Goal: Task Accomplishment & Management: Use online tool/utility

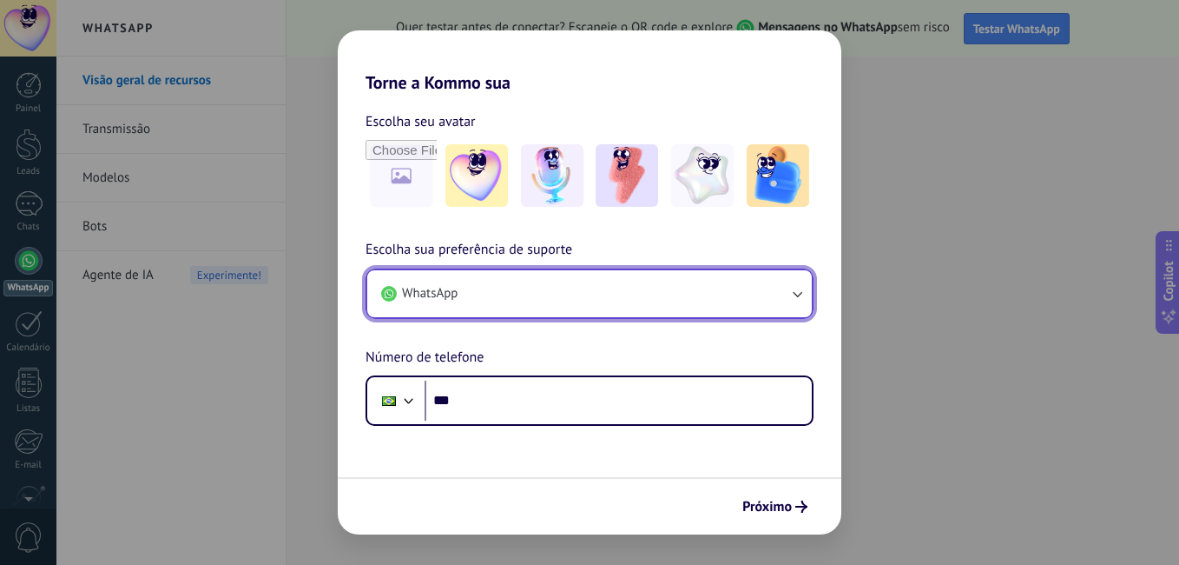
click at [606, 292] on button "WhatsApp" at bounding box center [589, 293] width 445 height 47
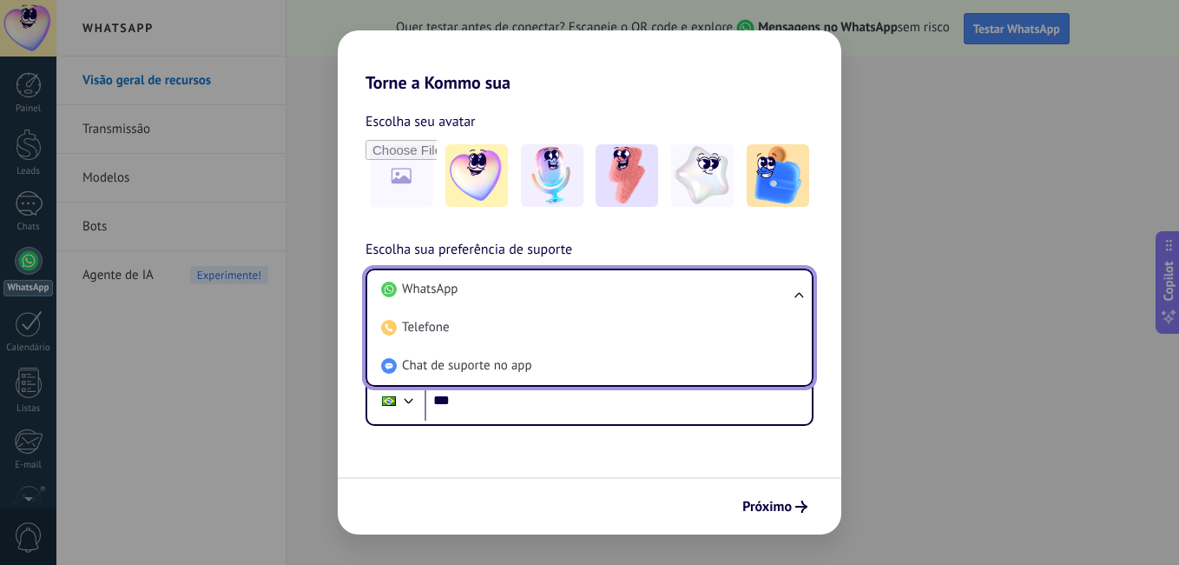
click at [606, 292] on li "WhatsApp" at bounding box center [586, 289] width 424 height 38
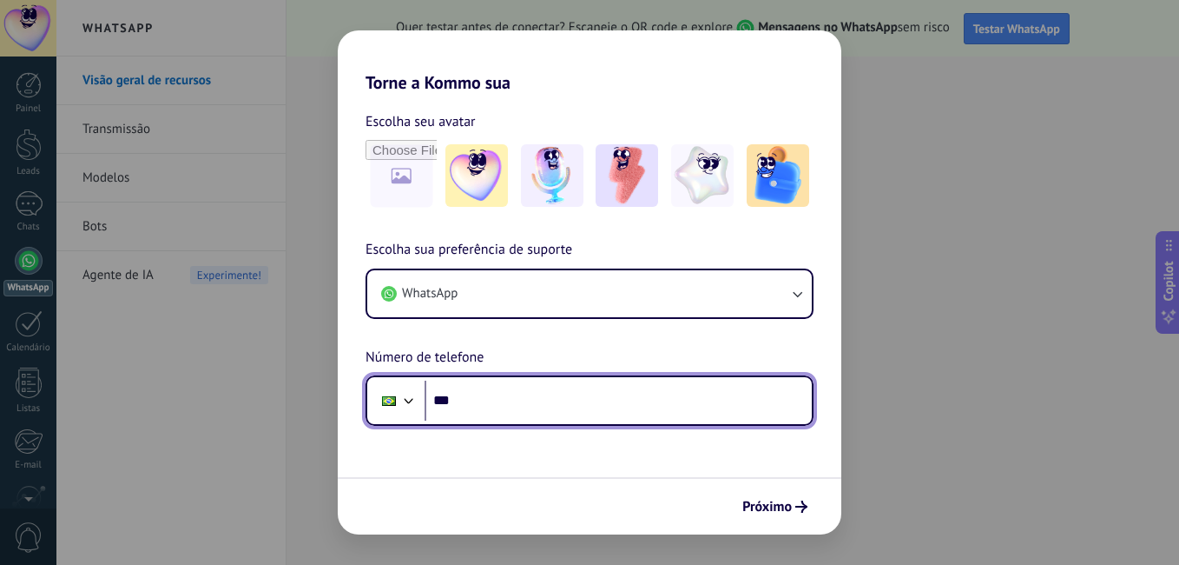
click at [492, 397] on input "***" at bounding box center [618, 400] width 387 height 40
type input "**********"
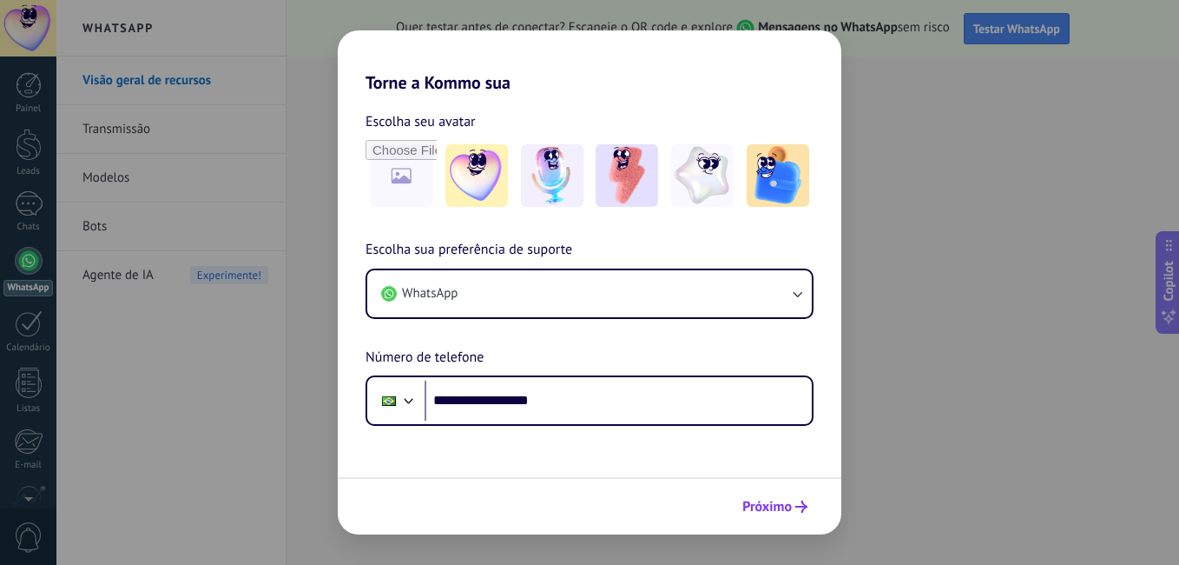
click at [800, 520] on button "Próximo" at bounding box center [775, 507] width 81 height 30
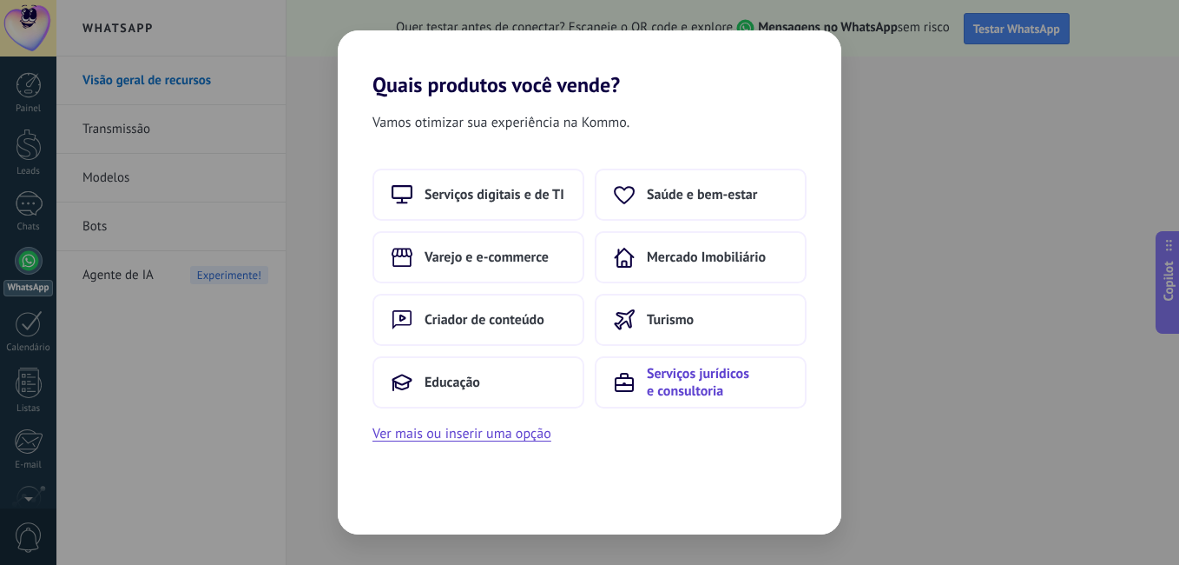
click at [731, 395] on span "Serviços jurídicos e consultoria" at bounding box center [717, 382] width 141 height 35
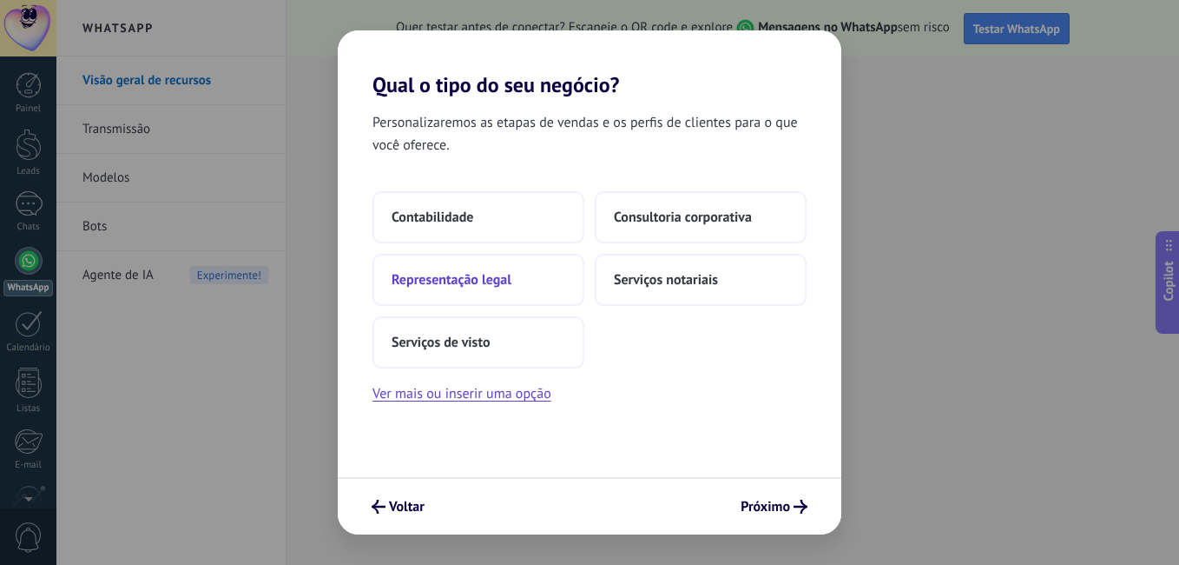
click at [533, 275] on button "Representação legal" at bounding box center [479, 280] width 212 height 52
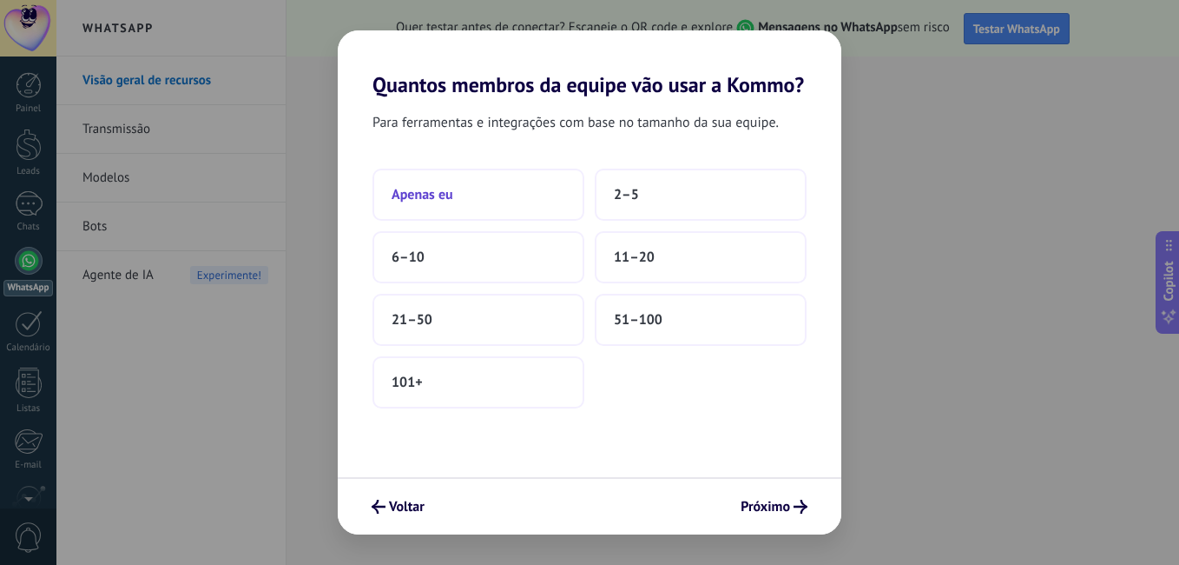
click at [510, 204] on button "Apenas eu" at bounding box center [479, 194] width 212 height 52
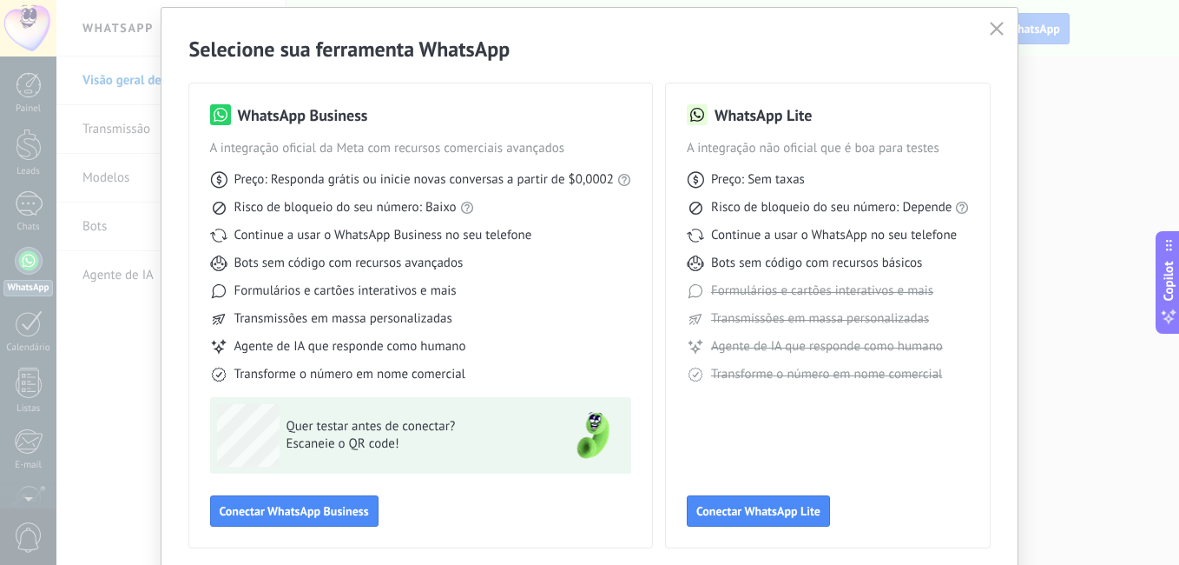
scroll to position [50, 0]
click at [319, 505] on span "Conectar WhatsApp Business" at bounding box center [294, 510] width 149 height 12
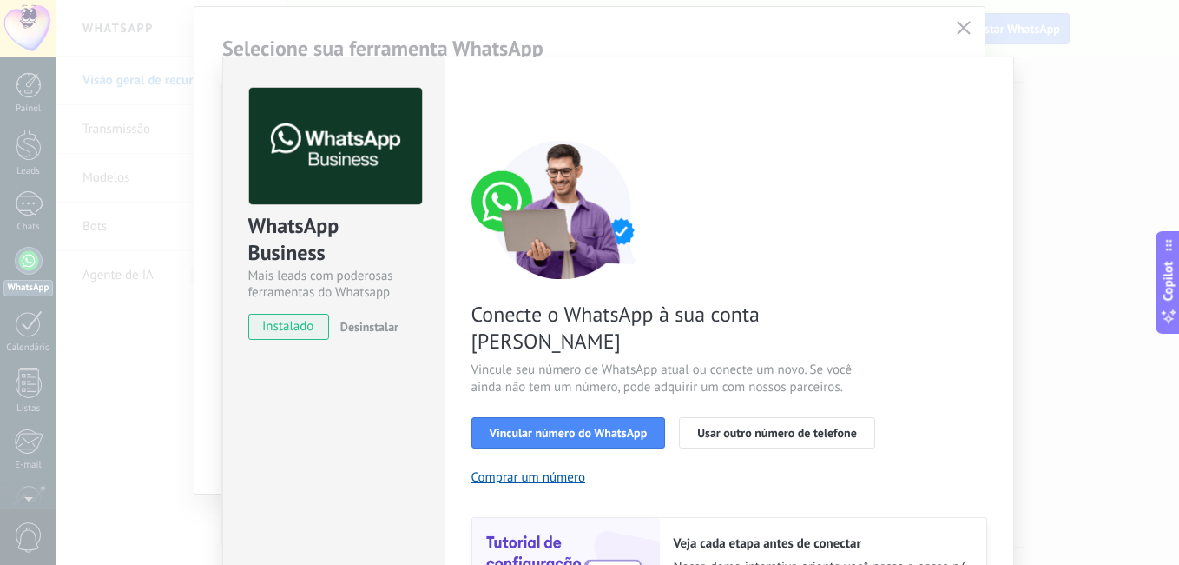
click at [965, 119] on div "< Voltar 1 Selecionar aplicativo 2 Conectar Facebook 3 Finalizar configuração C…" at bounding box center [730, 372] width 516 height 568
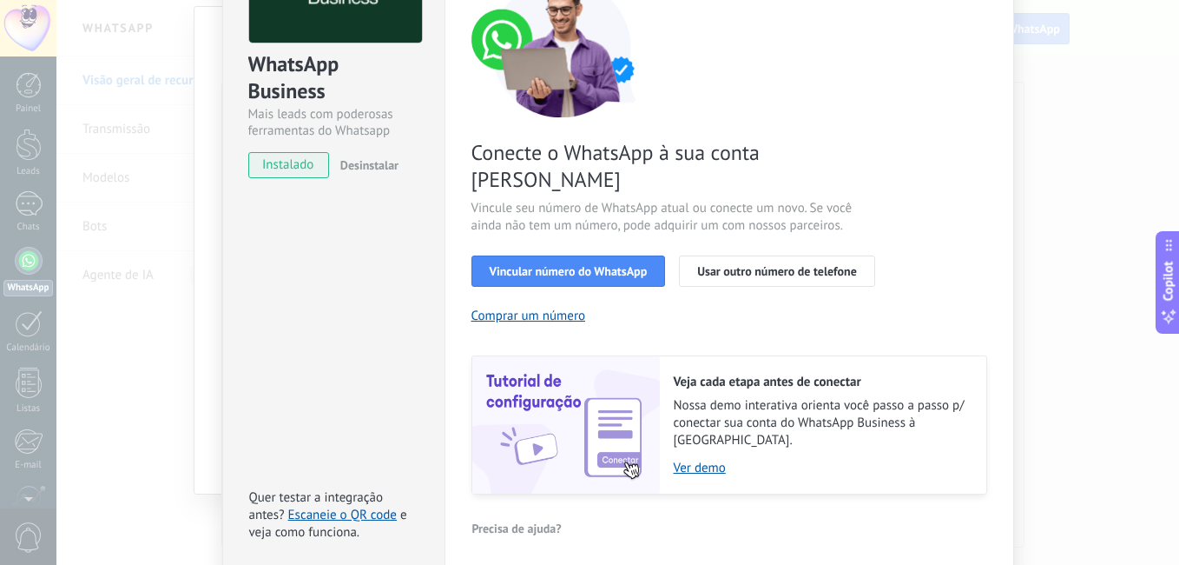
scroll to position [194, 0]
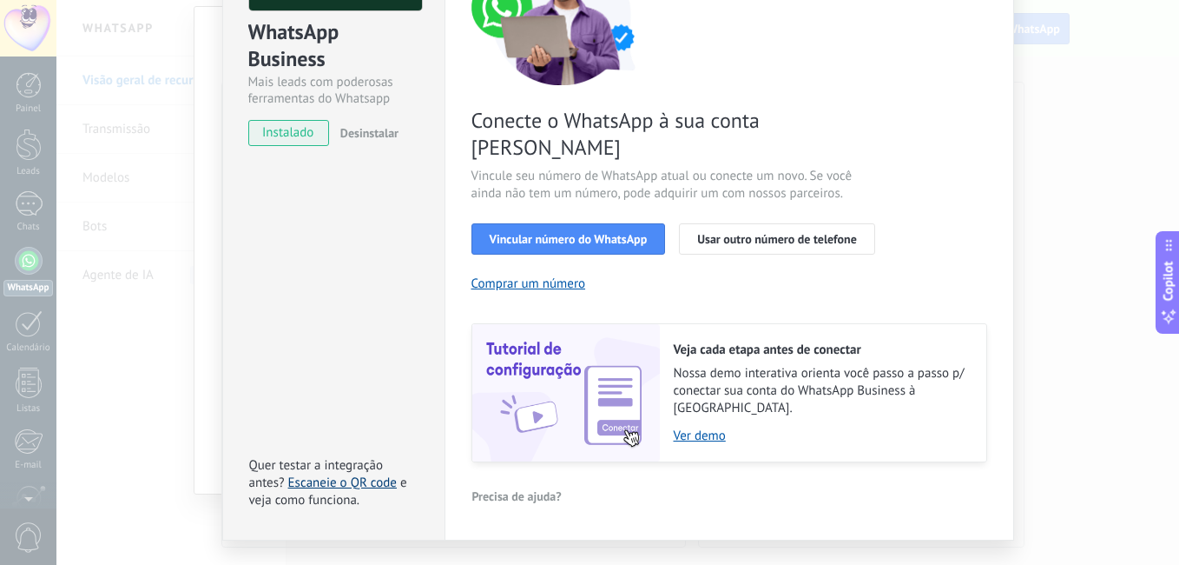
click at [318, 474] on link "Escaneie o QR code" at bounding box center [342, 482] width 109 height 17
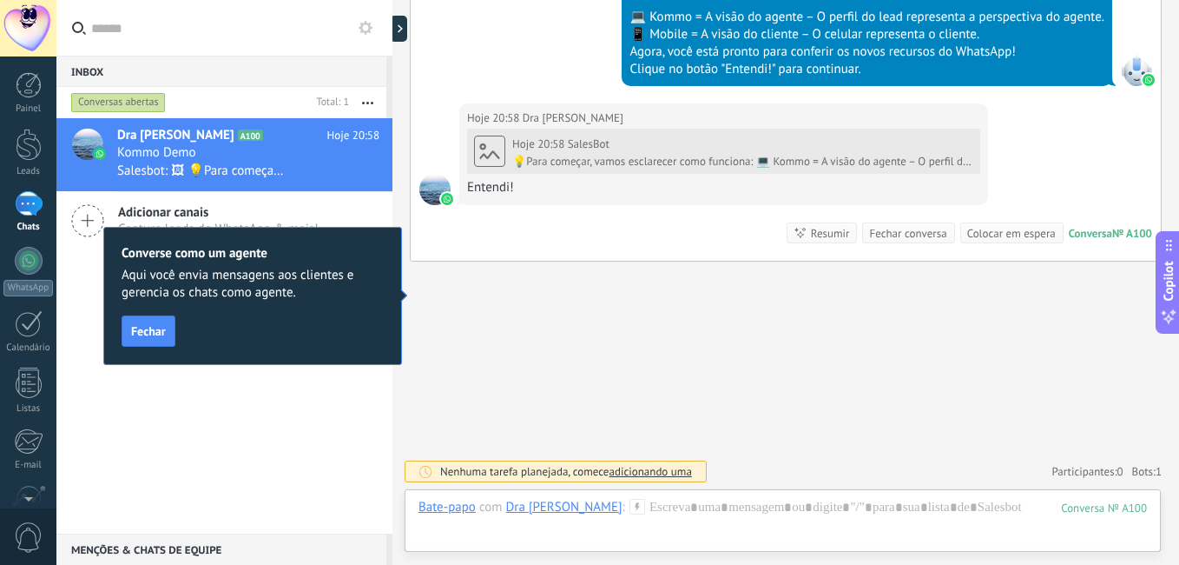
scroll to position [789, 0]
